Goal: Information Seeking & Learning: Understand process/instructions

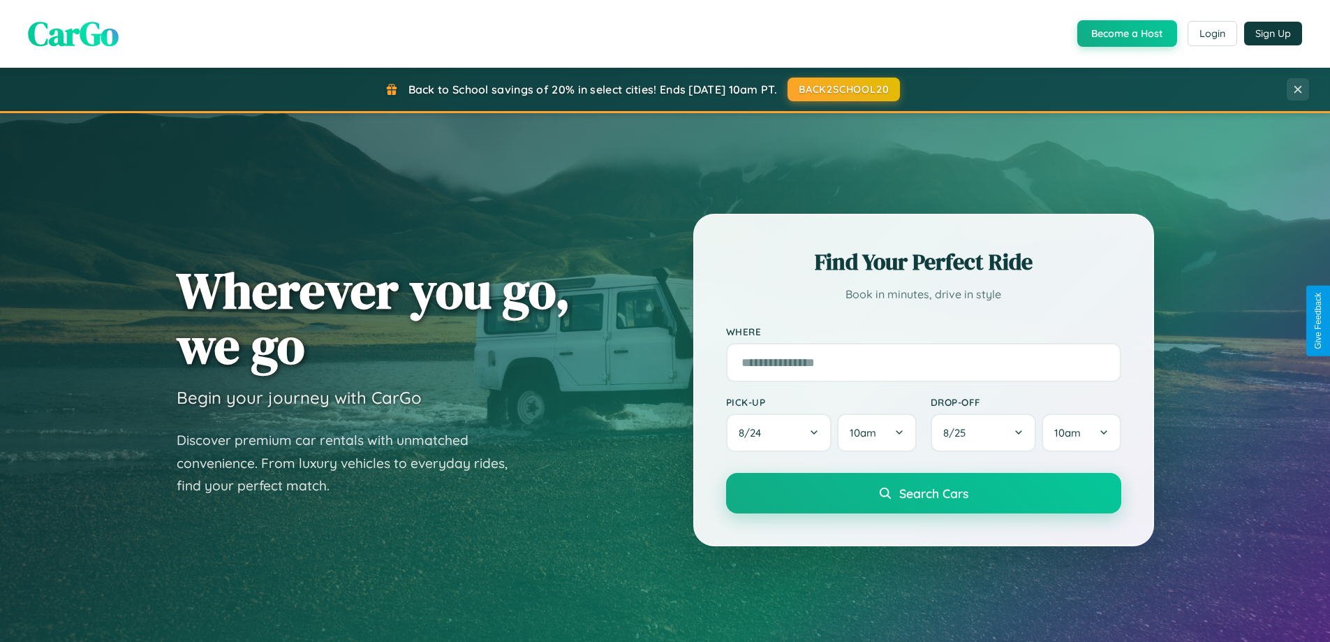
scroll to position [2686, 0]
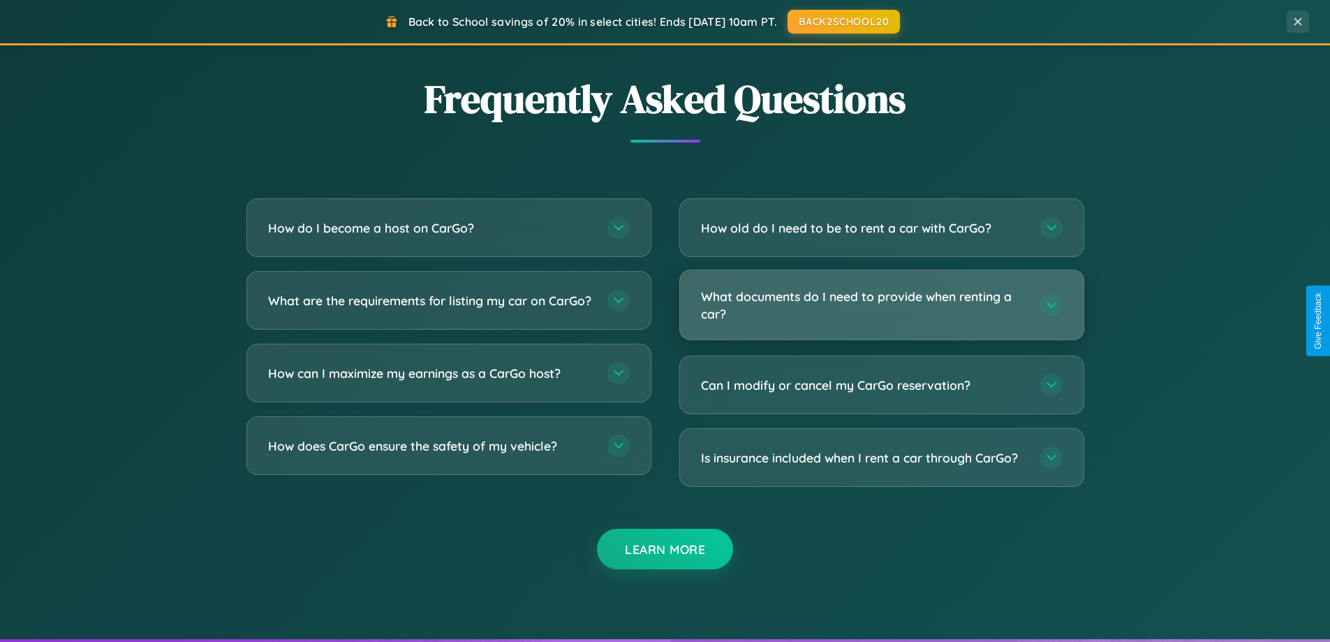
click at [881, 304] on h3 "What documents do I need to provide when renting a car?" at bounding box center [863, 305] width 325 height 34
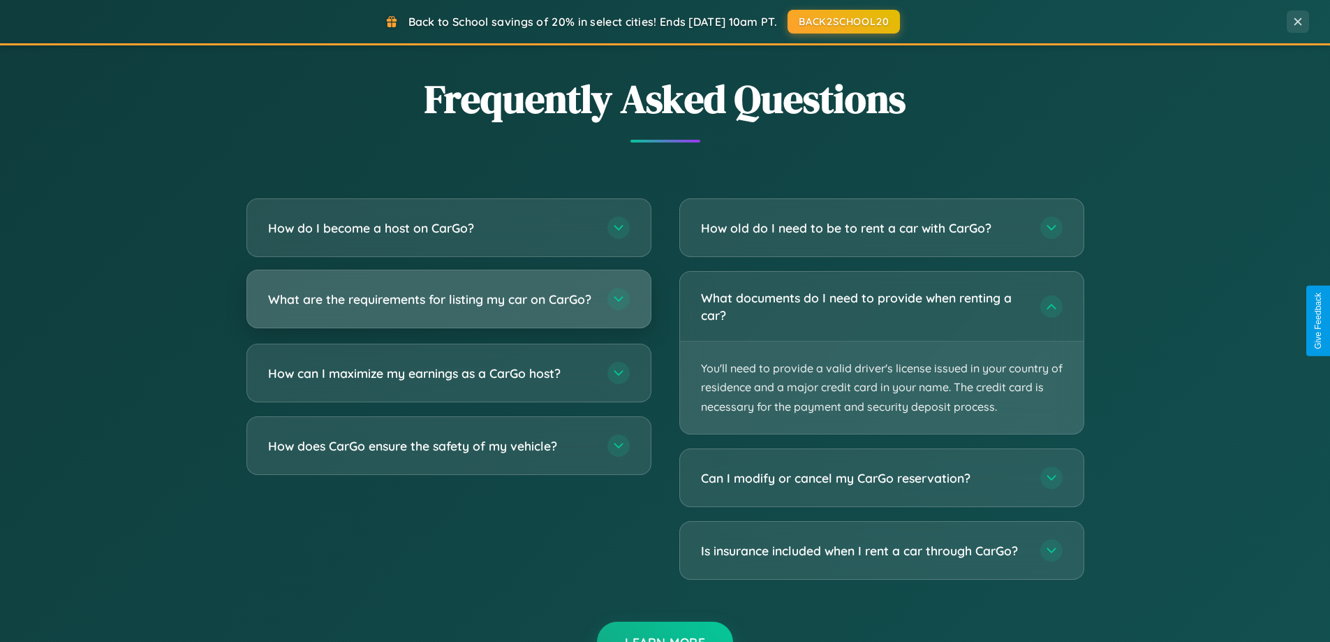
click at [448, 306] on h3 "What are the requirements for listing my car on CarGo?" at bounding box center [430, 298] width 325 height 17
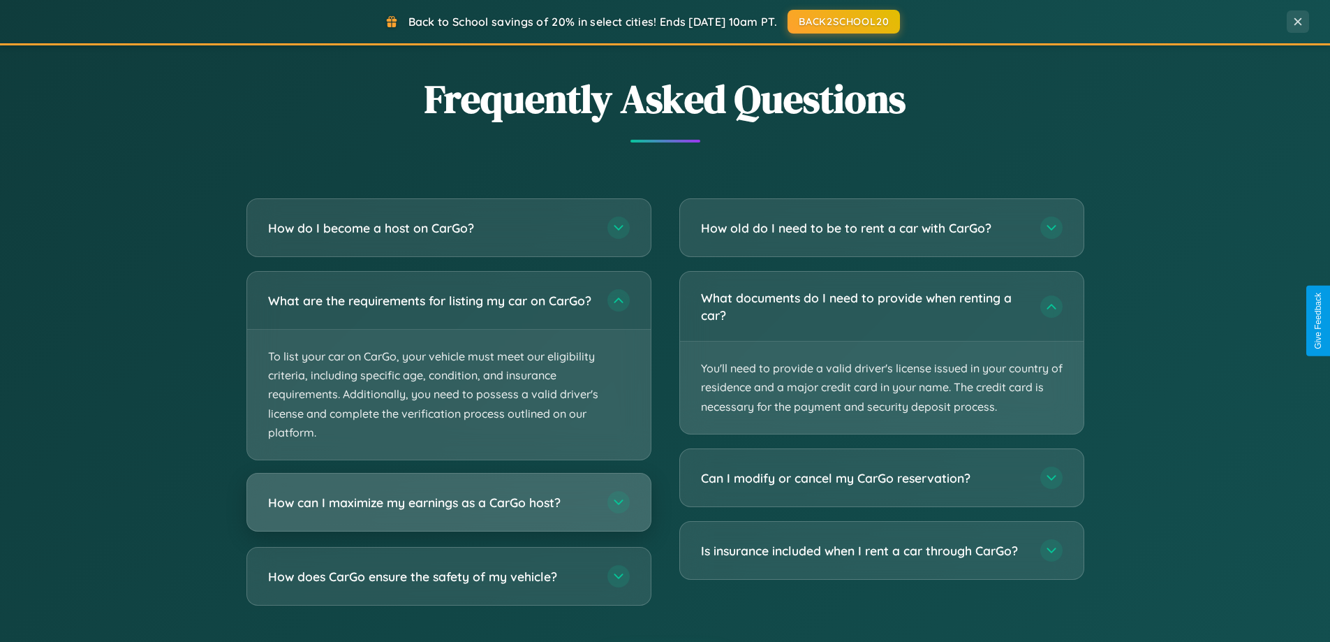
click at [448, 511] on h3 "How can I maximize my earnings as a CarGo host?" at bounding box center [430, 502] width 325 height 17
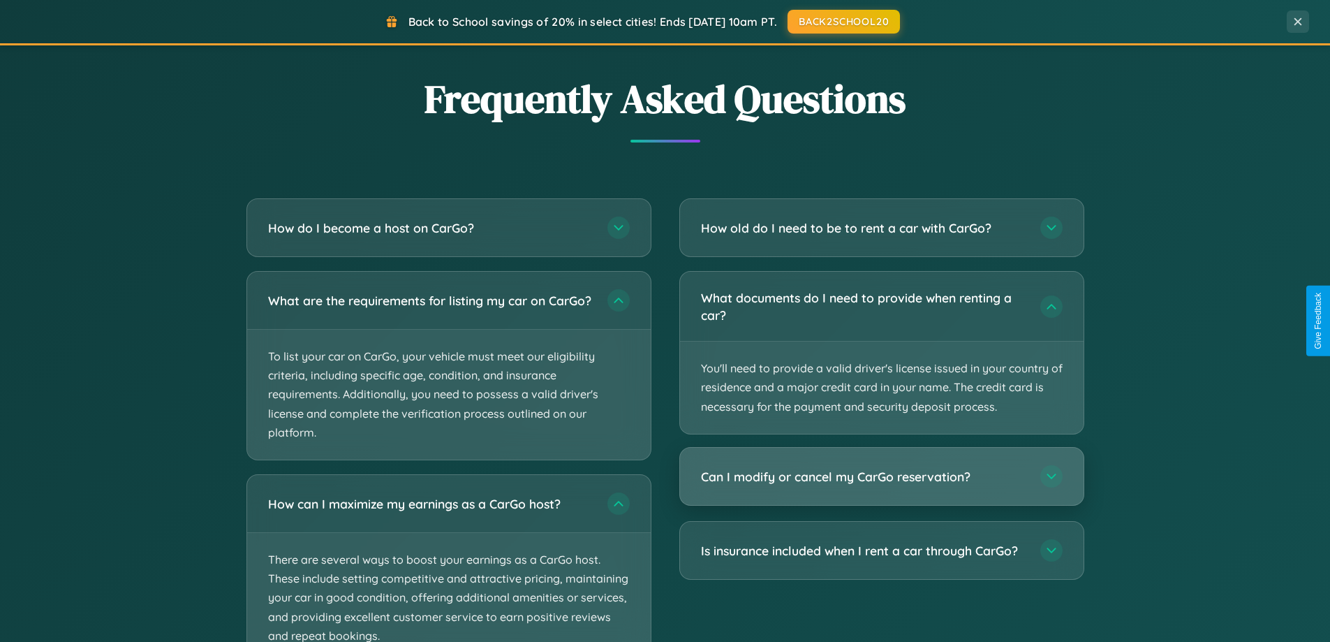
click at [881, 476] on h3 "Can I modify or cancel my CarGo reservation?" at bounding box center [863, 476] width 325 height 17
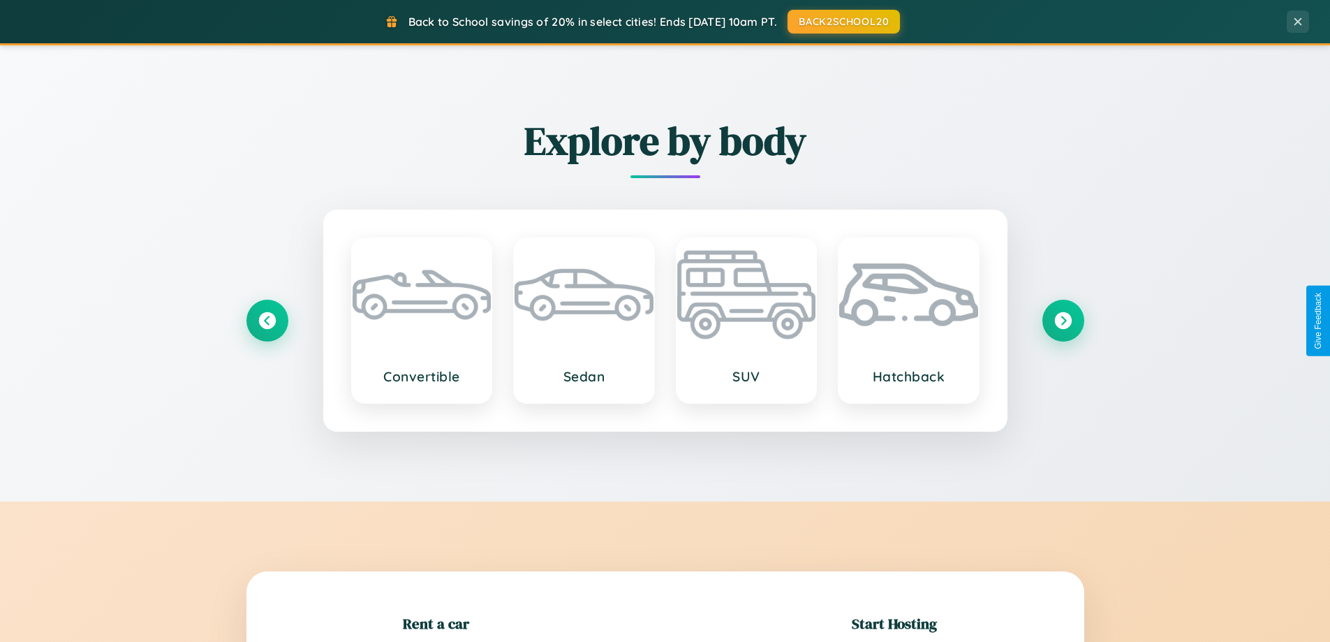
scroll to position [302, 0]
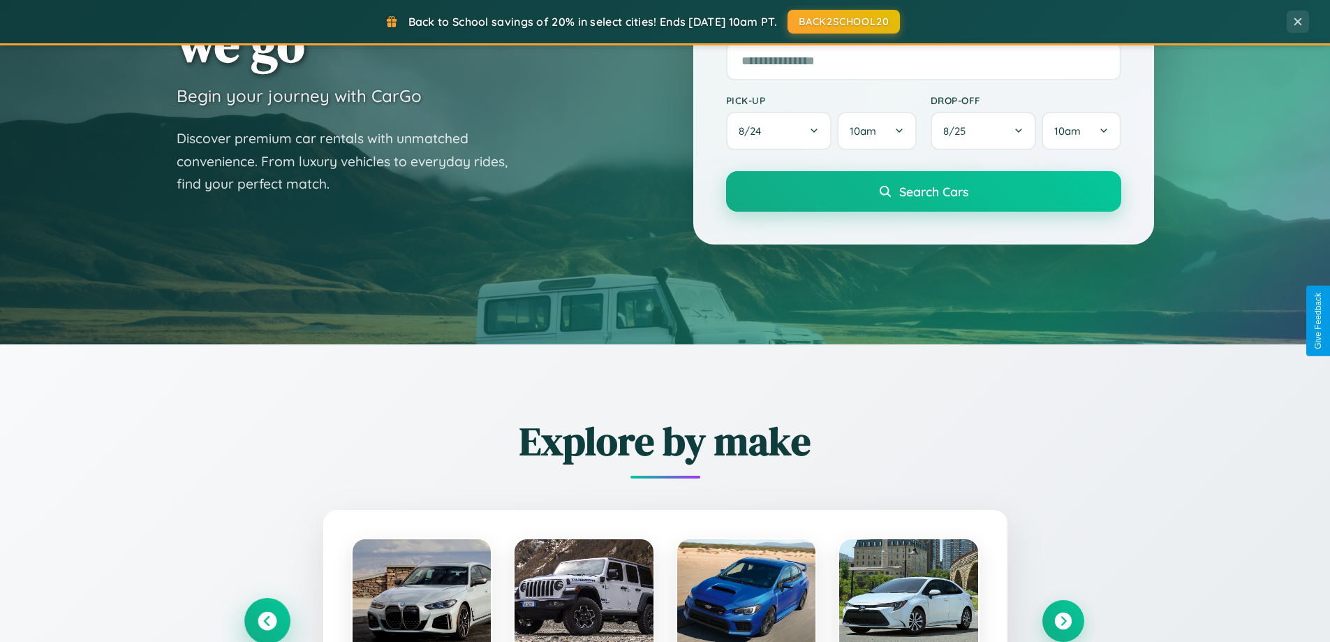
click at [267, 621] on icon at bounding box center [267, 620] width 19 height 19
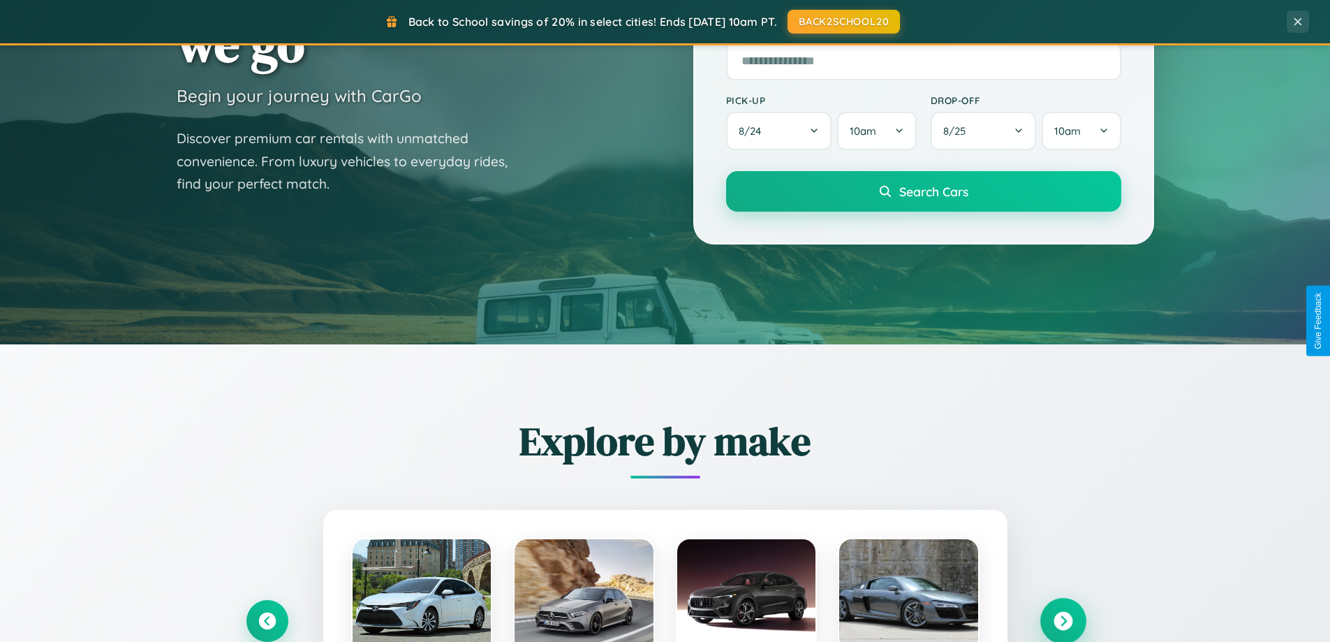
click at [1062, 620] on icon at bounding box center [1062, 620] width 19 height 19
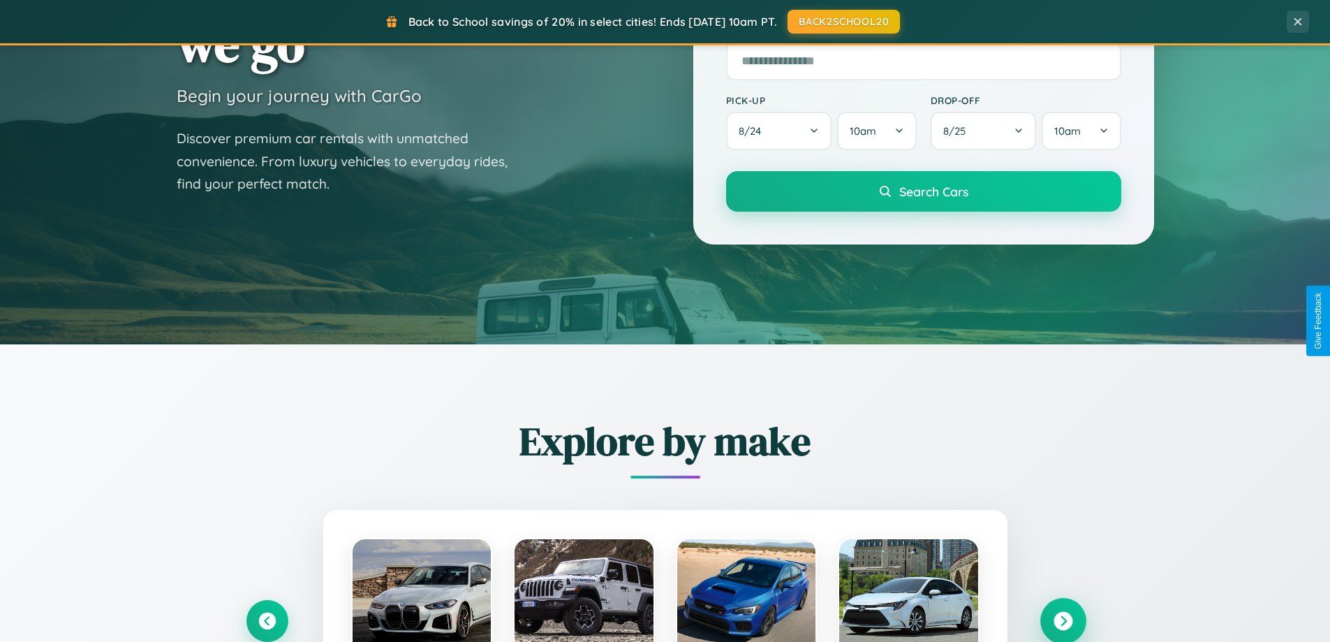
click at [1062, 619] on icon at bounding box center [1062, 620] width 19 height 19
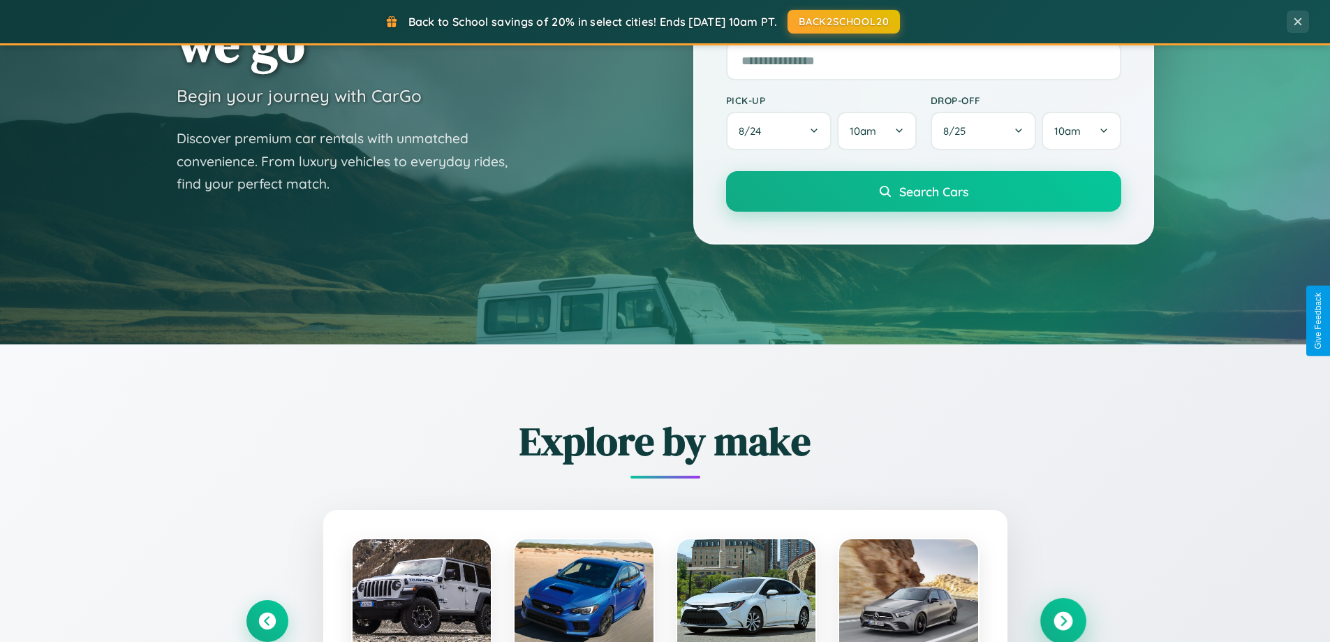
click at [1062, 619] on icon at bounding box center [1062, 620] width 19 height 19
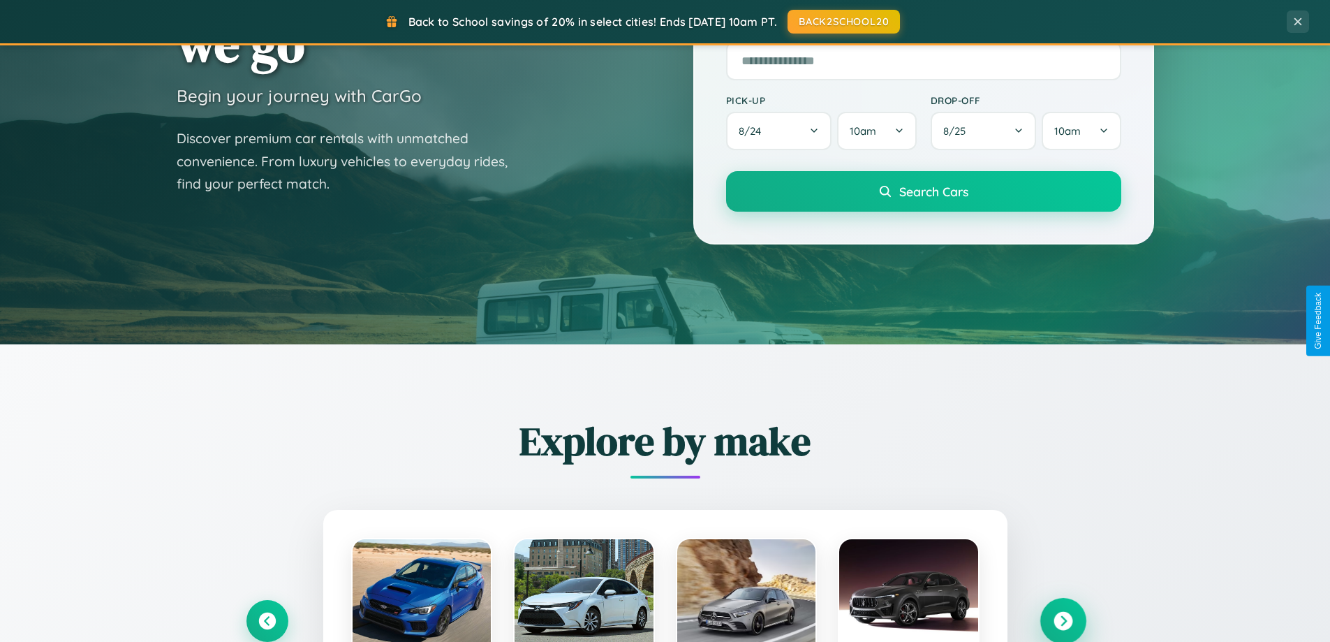
click at [1062, 619] on icon at bounding box center [1062, 620] width 19 height 19
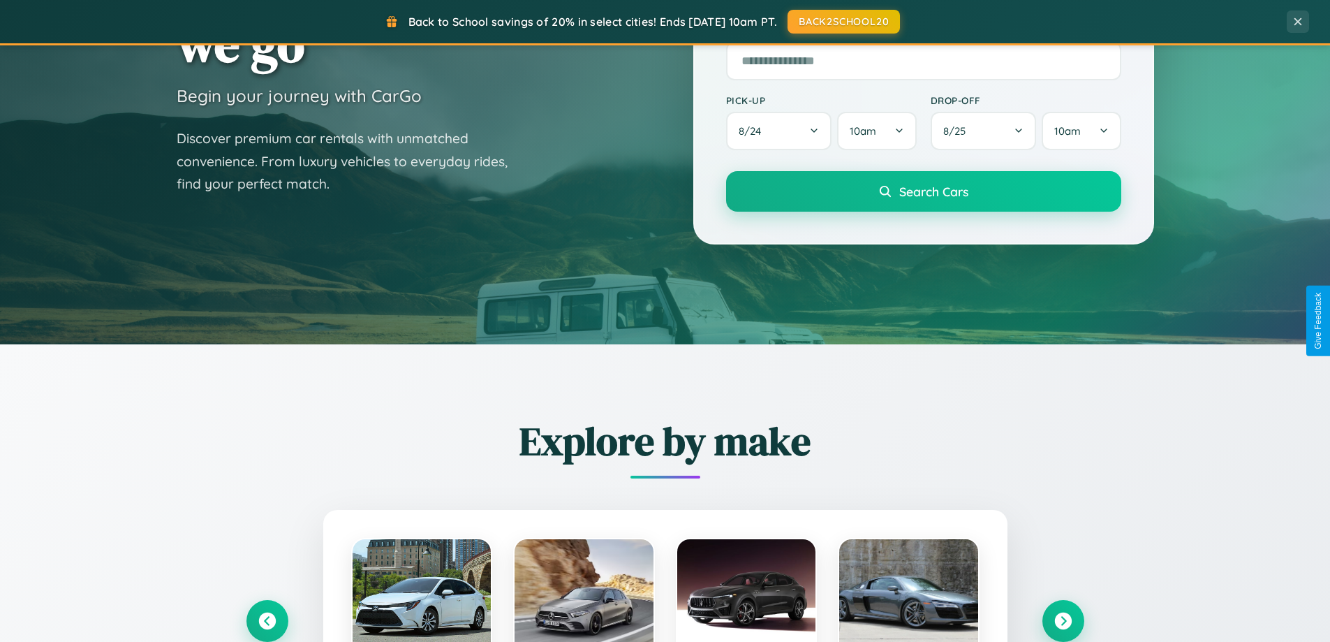
scroll to position [0, 0]
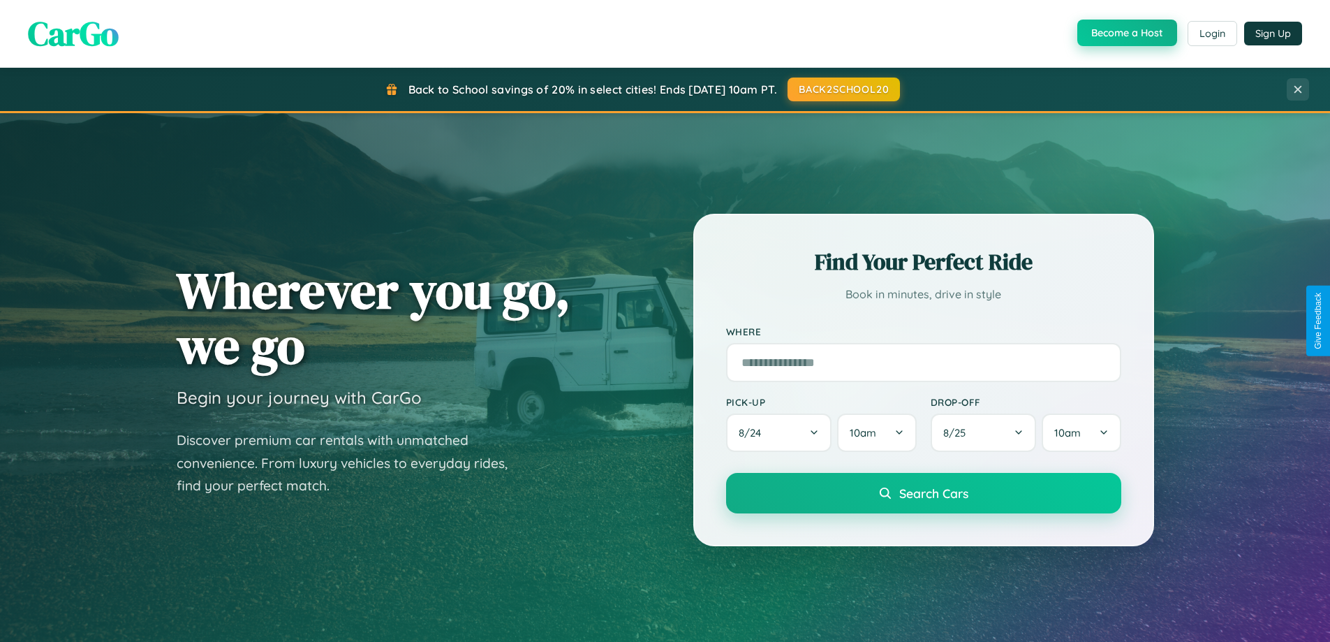
click at [1125, 34] on button "Become a Host" at bounding box center [1127, 33] width 100 height 27
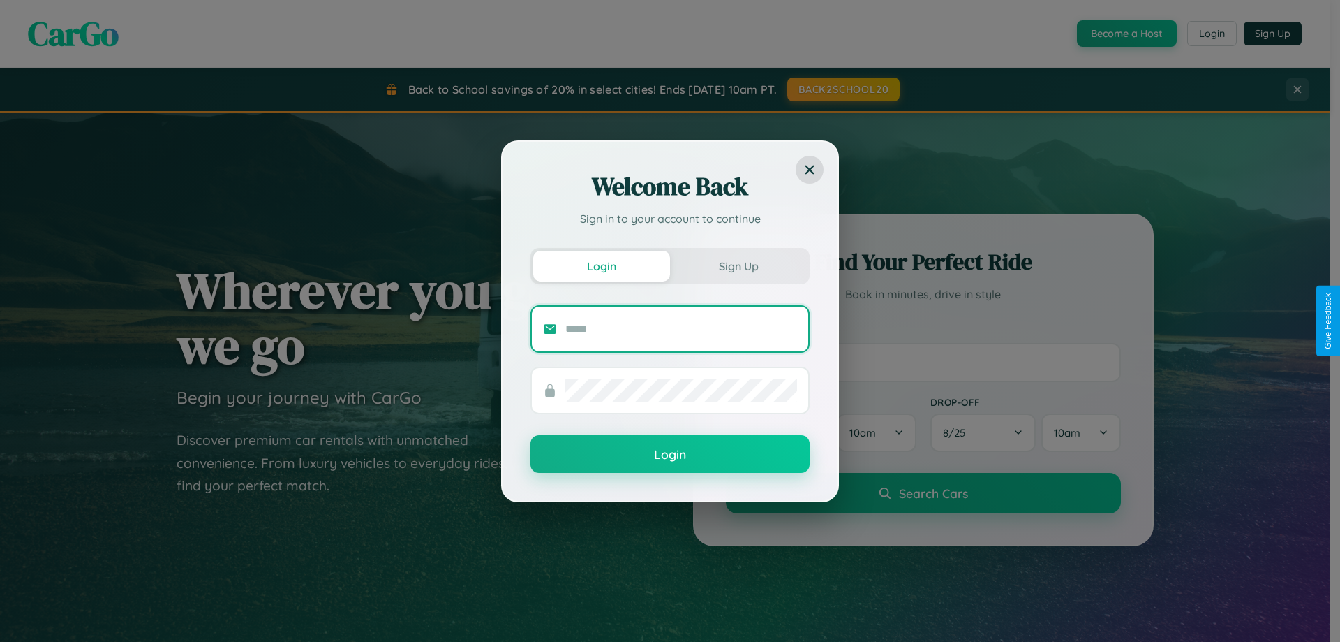
click at [681, 328] on input "text" at bounding box center [681, 329] width 232 height 22
type input "**********"
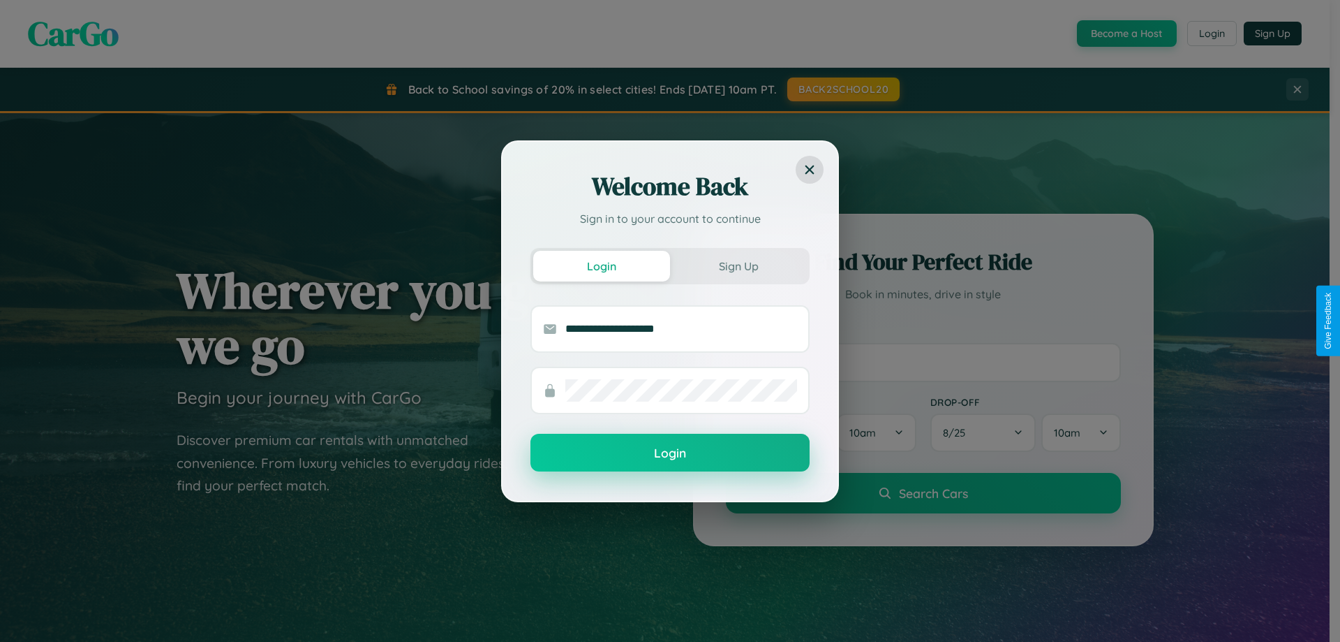
click at [670, 453] on button "Login" at bounding box center [670, 452] width 279 height 38
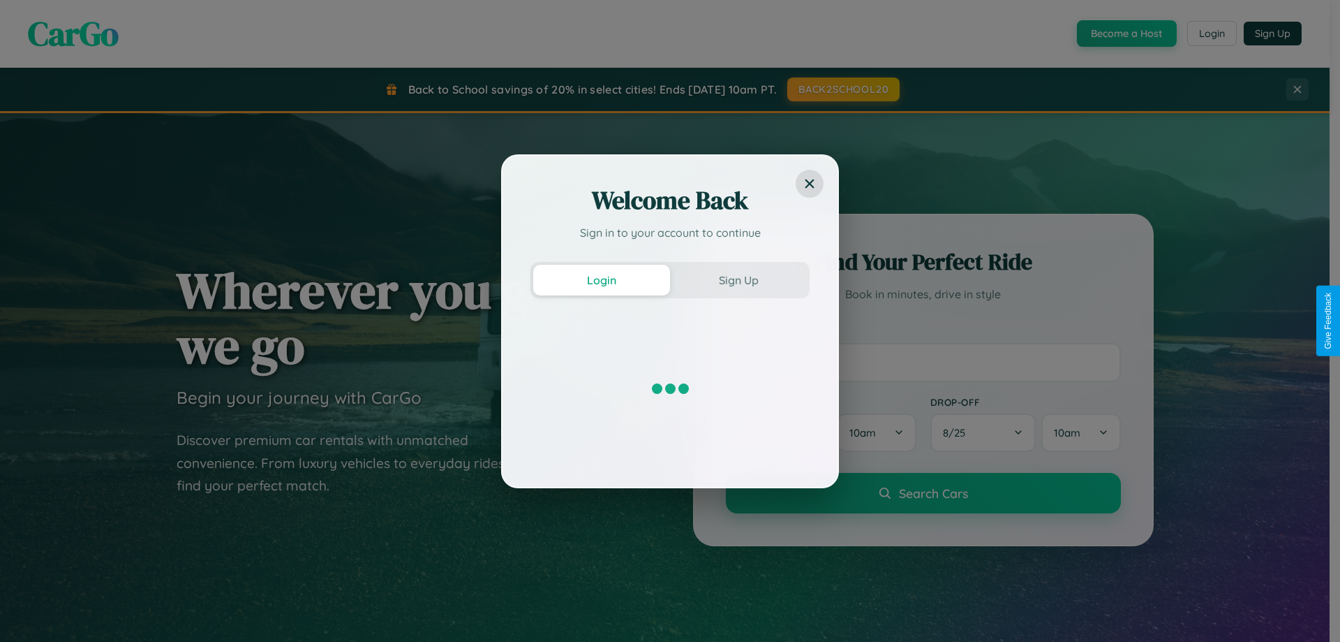
click at [1125, 34] on div "Welcome Back Sign in to your account to continue Login Sign Up" at bounding box center [670, 321] width 1340 height 642
